Goal: Task Accomplishment & Management: Manage account settings

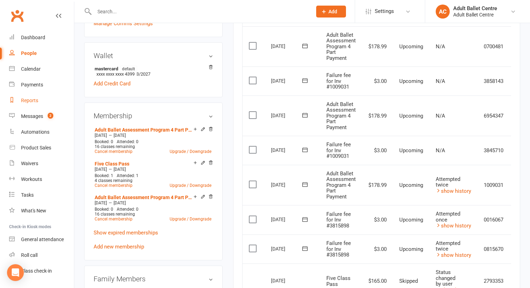
scroll to position [13, 0]
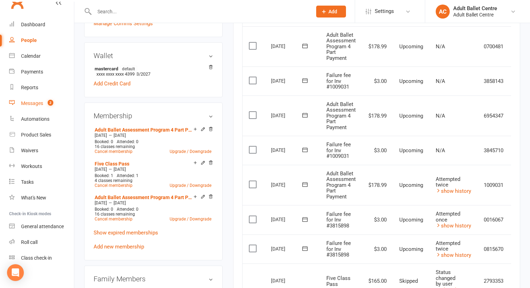
click at [37, 100] on link "Messages 2" at bounding box center [41, 104] width 65 height 16
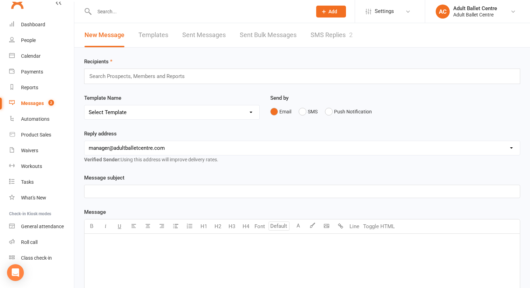
click at [318, 33] on link "SMS Replies 2" at bounding box center [332, 35] width 42 height 24
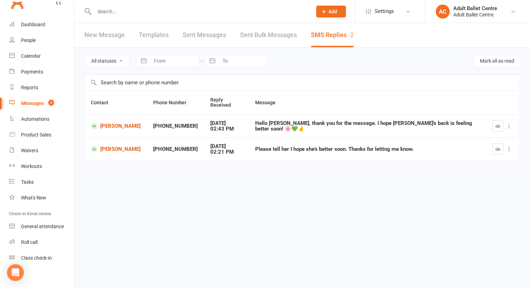
click at [507, 123] on icon at bounding box center [509, 126] width 7 height 7
click at [480, 135] on link "Delete" at bounding box center [478, 135] width 69 height 14
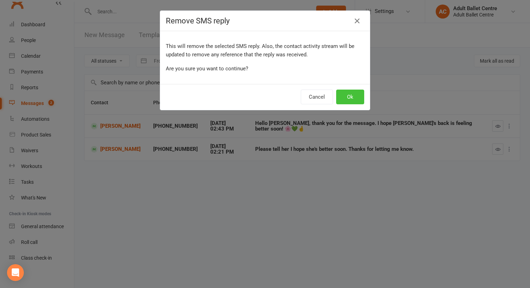
click at [348, 98] on button "Ok" at bounding box center [350, 97] width 28 height 15
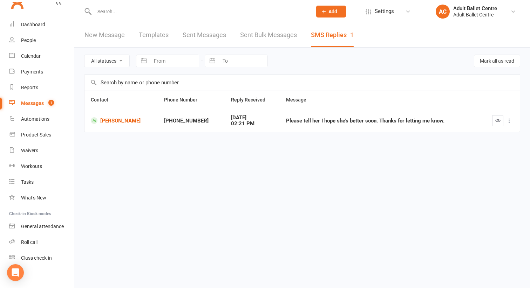
click at [506, 122] on icon at bounding box center [509, 120] width 7 height 7
click at [487, 134] on link "Delete" at bounding box center [478, 135] width 69 height 14
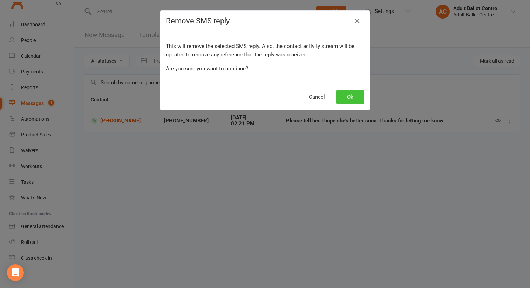
click at [349, 95] on button "Ok" at bounding box center [350, 97] width 28 height 15
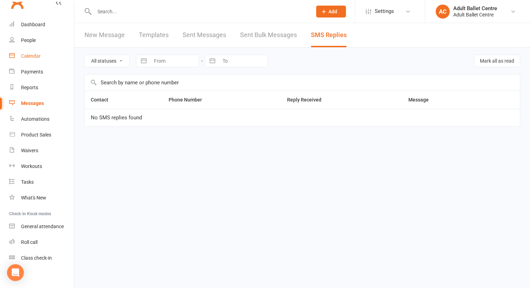
click at [33, 56] on div "Calendar" at bounding box center [31, 56] width 20 height 6
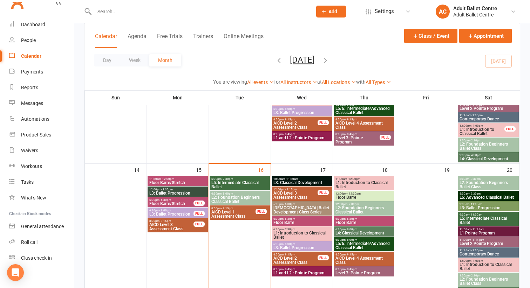
scroll to position [258, 0]
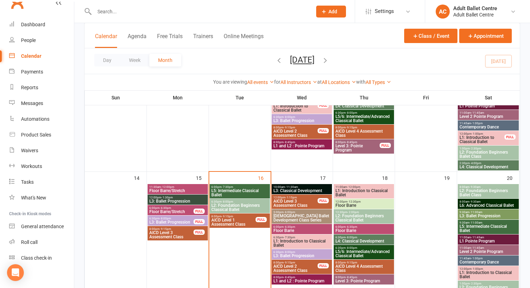
click at [254, 204] on span "L2: Foundation Beginners Classical Ballet" at bounding box center [239, 208] width 57 height 8
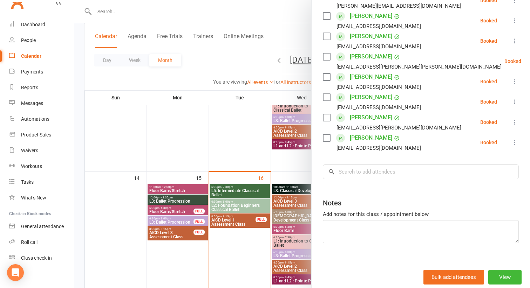
scroll to position [222, 0]
click at [234, 195] on div at bounding box center [302, 144] width 456 height 288
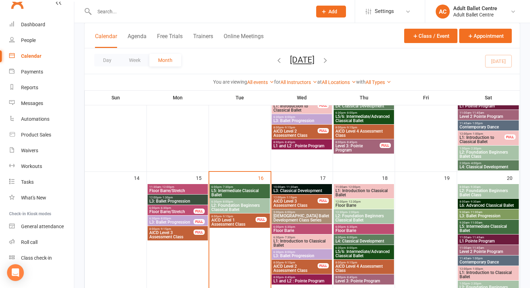
click at [234, 195] on span "L5: Intermediate Classical Ballet" at bounding box center [239, 193] width 57 height 8
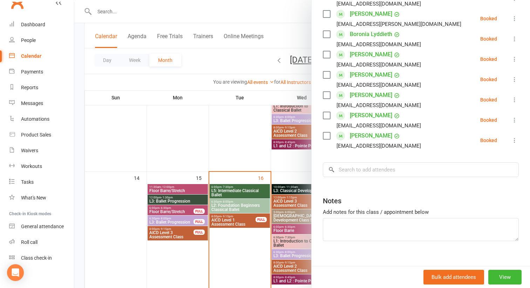
scroll to position [173, 0]
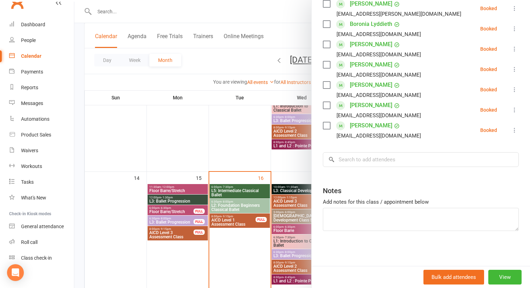
click at [239, 208] on div at bounding box center [302, 144] width 456 height 288
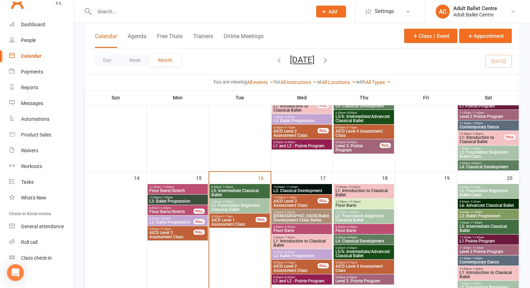
click at [239, 208] on span "L2: Foundation Beginners Classical Ballet" at bounding box center [239, 208] width 57 height 8
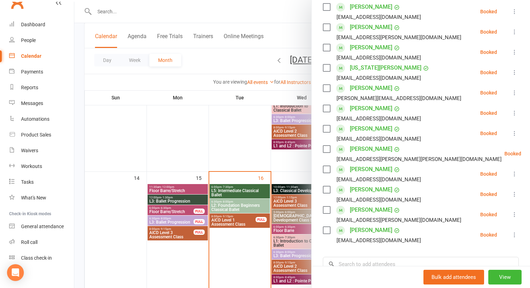
scroll to position [121, 0]
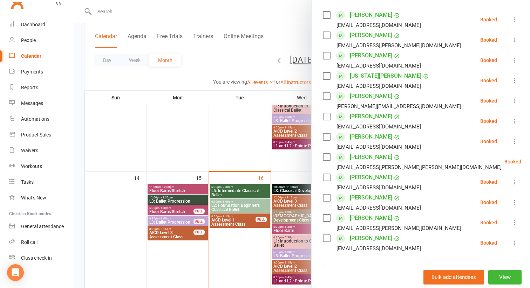
click at [514, 80] on icon at bounding box center [514, 80] width 7 height 7
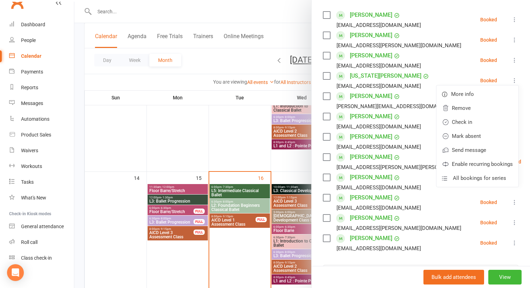
click at [366, 74] on link "[US_STATE][PERSON_NAME]" at bounding box center [386, 75] width 72 height 11
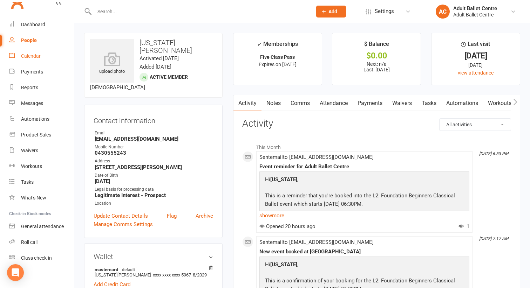
click at [30, 59] on div "Calendar" at bounding box center [31, 56] width 20 height 6
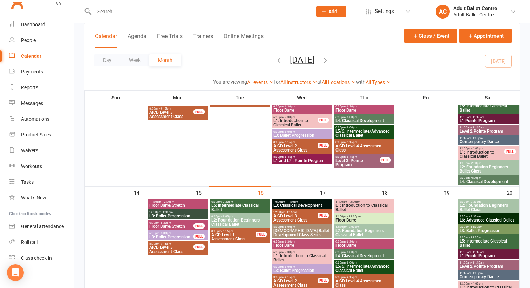
scroll to position [244, 0]
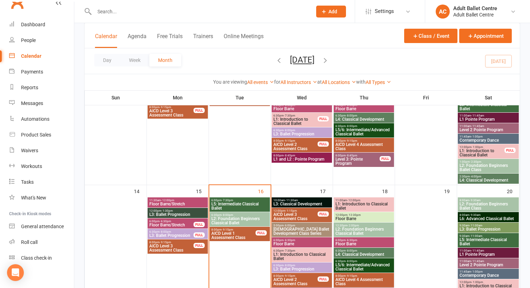
click at [246, 218] on span "L2: Foundation Beginners Classical Ballet" at bounding box center [239, 221] width 57 height 8
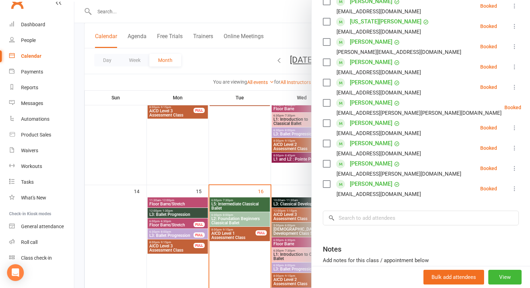
scroll to position [176, 0]
click at [363, 43] on link "[PERSON_NAME]" at bounding box center [371, 41] width 42 height 11
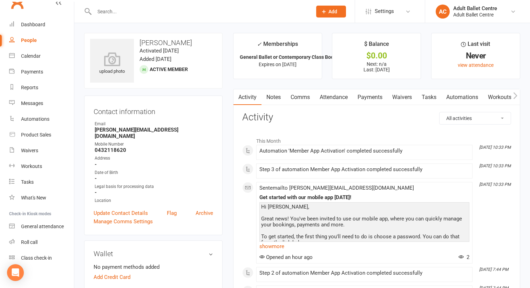
click at [272, 98] on link "Notes" at bounding box center [273, 97] width 24 height 16
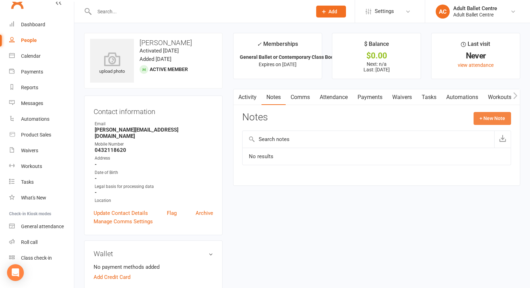
click at [482, 119] on button "+ New Note" at bounding box center [493, 118] width 38 height 13
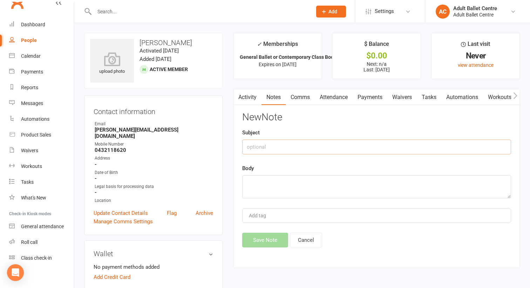
click at [247, 148] on input "text" at bounding box center [376, 147] width 269 height 15
click at [265, 215] on input "Add tag" at bounding box center [260, 216] width 25 height 8
click at [277, 147] on input "text" at bounding box center [376, 147] width 269 height 15
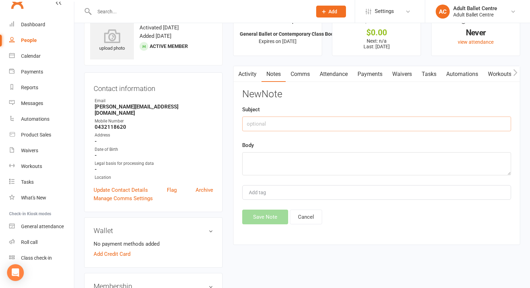
scroll to position [29, 0]
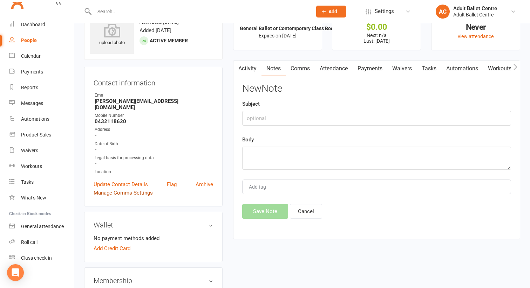
click at [145, 189] on link "Manage Comms Settings" at bounding box center [123, 193] width 59 height 8
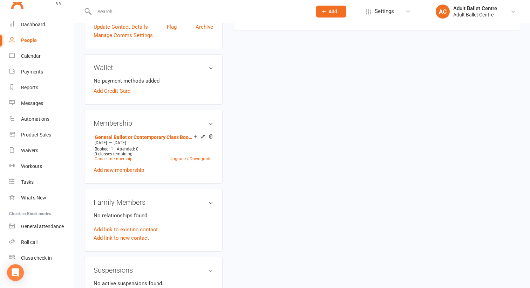
scroll to position [0, 0]
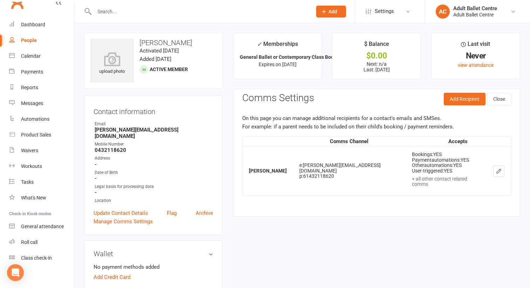
click at [159, 42] on h3 "[PERSON_NAME]" at bounding box center [153, 43] width 127 height 8
click at [231, 194] on main "✓ Memberships General Ballet or Contemporary Class Booki... Expires on [DATE] $…" at bounding box center [377, 128] width 298 height 191
click at [33, 59] on div "Calendar" at bounding box center [31, 56] width 20 height 6
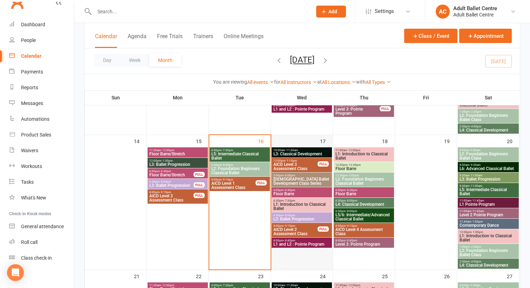
scroll to position [292, 0]
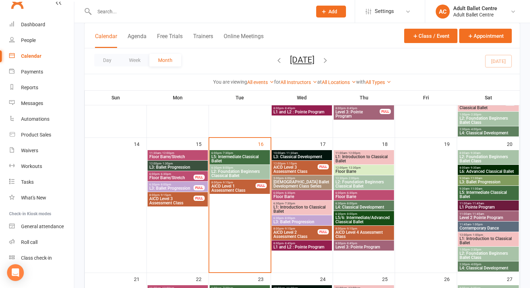
click at [225, 166] on span "- 8:00pm" at bounding box center [228, 167] width 12 height 3
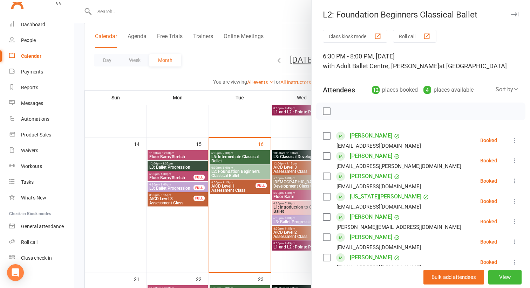
click at [368, 217] on link "[PERSON_NAME]" at bounding box center [371, 217] width 42 height 11
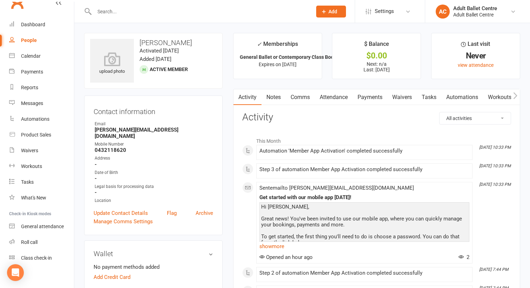
click at [271, 96] on link "Notes" at bounding box center [273, 97] width 24 height 16
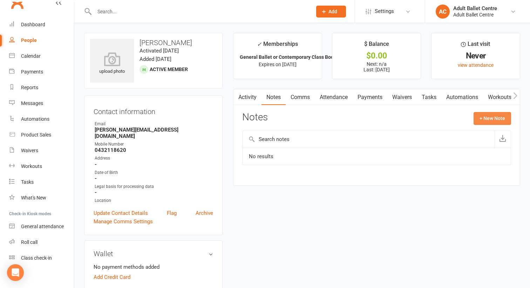
click at [489, 120] on button "+ New Note" at bounding box center [493, 118] width 38 height 13
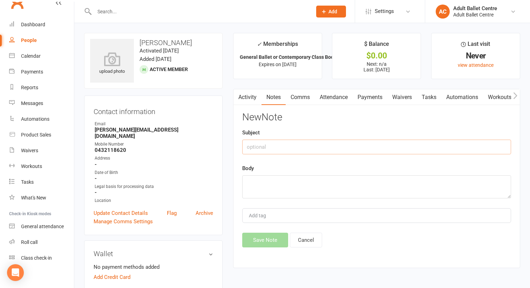
click at [290, 145] on input "text" at bounding box center [376, 147] width 269 height 15
type input "Welcome [PERSON_NAME]"
click at [253, 178] on textarea at bounding box center [376, 187] width 269 height 23
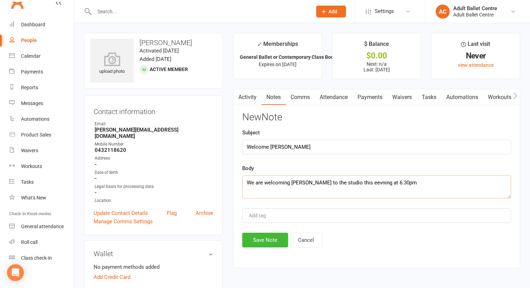
click at [348, 184] on textarea "We are welcoming [PERSON_NAME] to the studio this eevning at 6.30pm" at bounding box center [376, 187] width 269 height 23
click at [354, 184] on textarea "We are welcoming [PERSON_NAME] to the studio this evevning at 6.30pm" at bounding box center [376, 187] width 269 height 23
click at [355, 184] on textarea "We are welcoming [PERSON_NAME] to the studio this evevning at 6.30pm" at bounding box center [376, 187] width 269 height 23
click at [253, 215] on input "Add tag" at bounding box center [260, 216] width 25 height 8
click at [393, 183] on textarea "We are welcoming [PERSON_NAME] to the studio this evening at 6.30pm" at bounding box center [376, 187] width 269 height 23
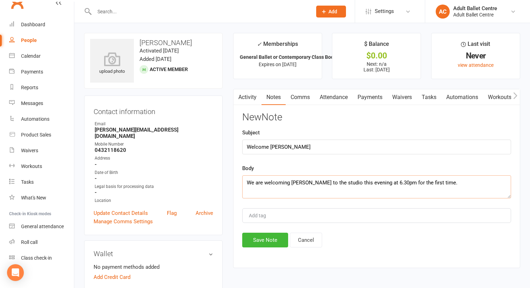
type textarea "We are welcoming [PERSON_NAME] to the studio this evening at 6.30pm for the fir…"
click at [252, 215] on input "Add tag" at bounding box center [260, 216] width 25 height 8
click at [252, 244] on button "Save Note" at bounding box center [265, 240] width 46 height 15
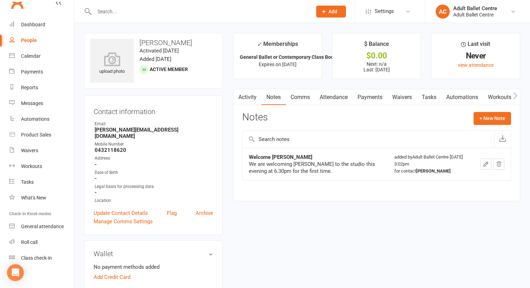
click at [483, 163] on icon "button" at bounding box center [486, 164] width 6 height 6
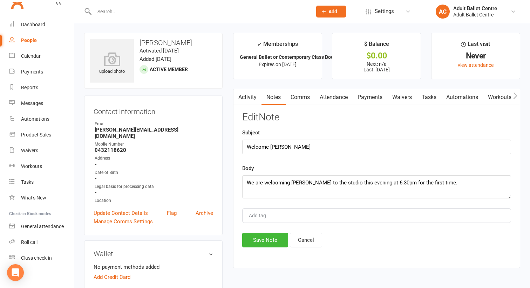
click at [458, 170] on div "Body We are welcoming [PERSON_NAME] to the studio this evening at 6.30pm for th…" at bounding box center [376, 181] width 269 height 34
click at [240, 98] on button "button" at bounding box center [237, 97] width 9 height 16
click at [246, 97] on link "Activity" at bounding box center [247, 97] width 28 height 16
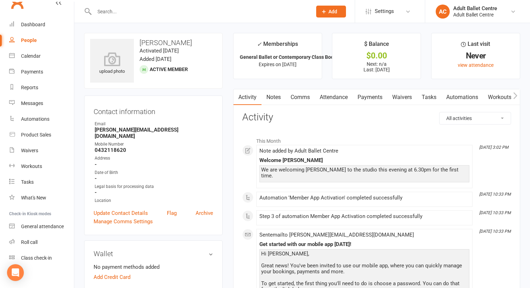
click at [500, 95] on link "Workouts" at bounding box center [499, 97] width 33 height 16
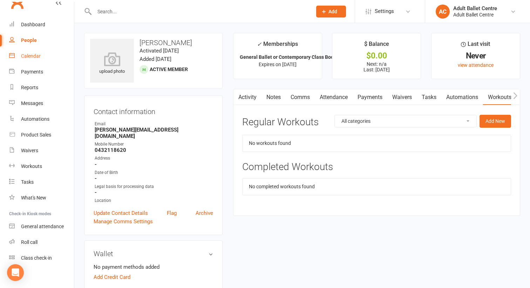
click at [31, 58] on div "Calendar" at bounding box center [31, 56] width 20 height 6
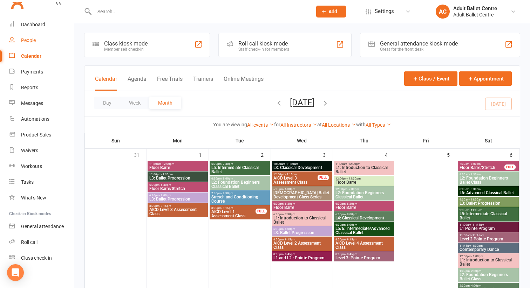
click at [33, 42] on div "People" at bounding box center [28, 41] width 15 height 6
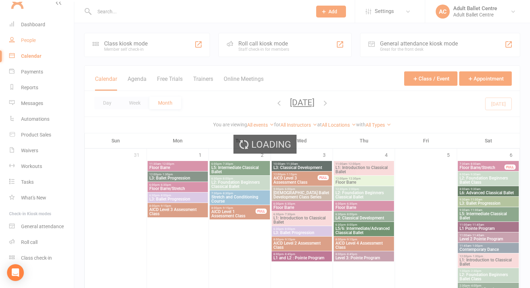
select select "100"
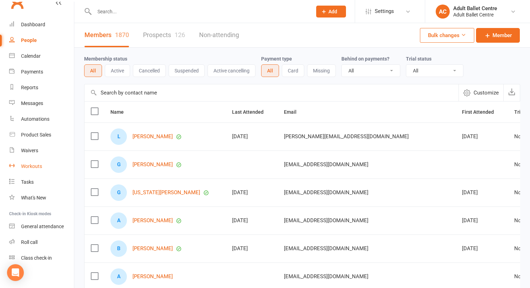
click at [31, 166] on div "Workouts" at bounding box center [31, 167] width 21 height 6
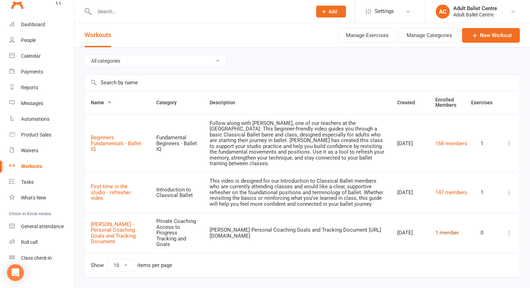
click at [459, 230] on link "1 member" at bounding box center [446, 233] width 23 height 6
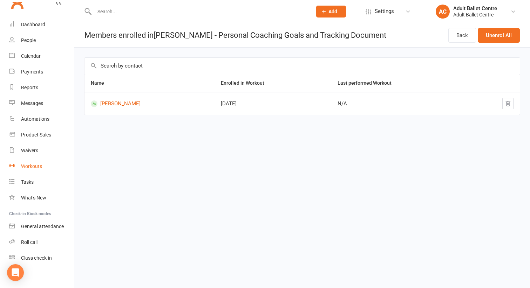
click at [34, 167] on div "Workouts" at bounding box center [31, 167] width 21 height 6
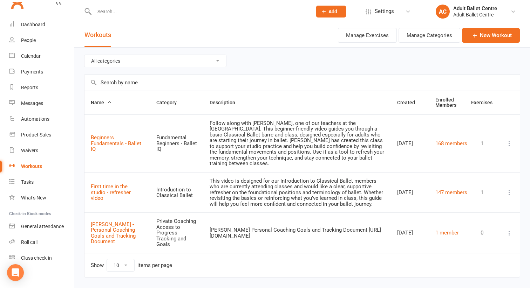
click at [465, 182] on td "147 members" at bounding box center [447, 192] width 36 height 41
click at [448, 190] on link "147 members" at bounding box center [451, 193] width 32 height 6
